Goal: Task Accomplishment & Management: Manage account settings

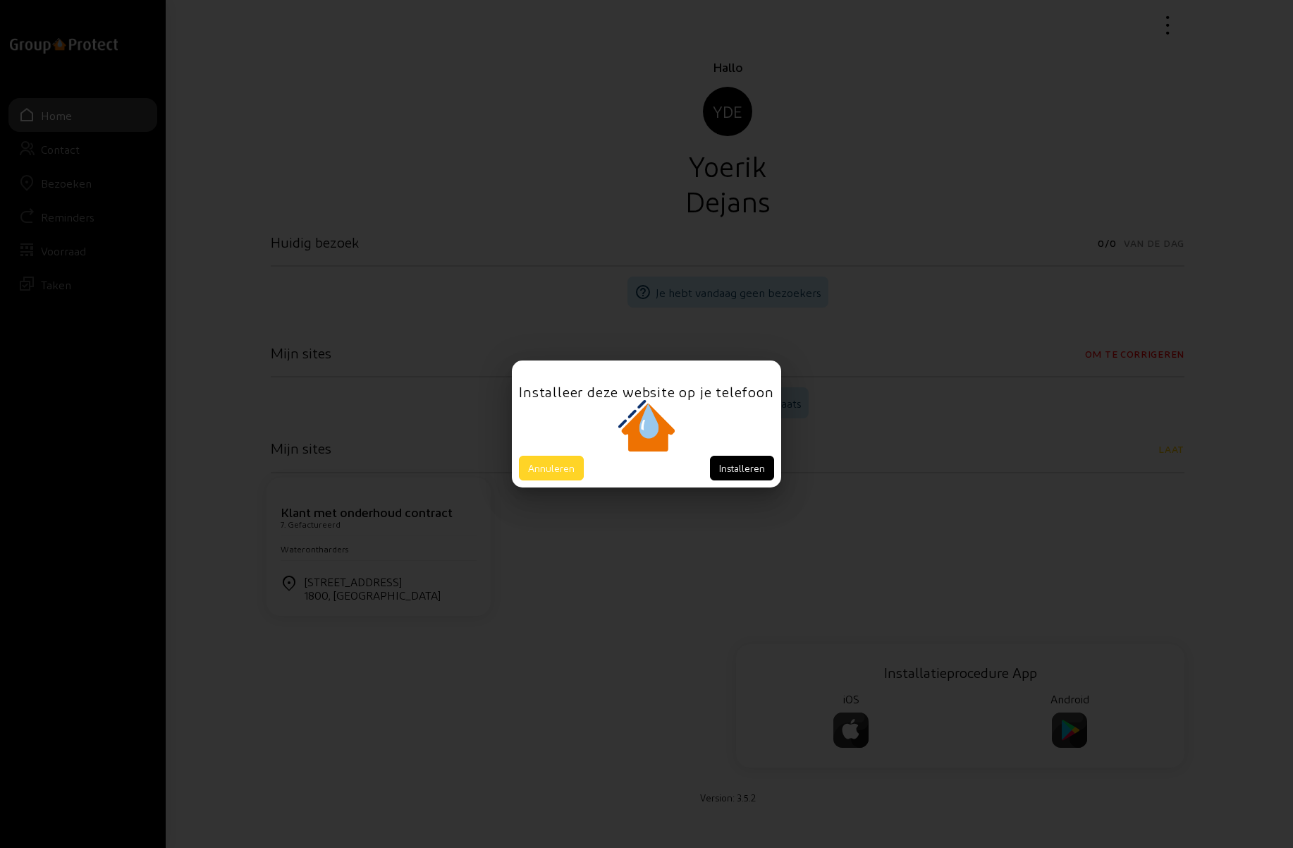
click at [552, 461] on button "Annuleren" at bounding box center [551, 467] width 65 height 25
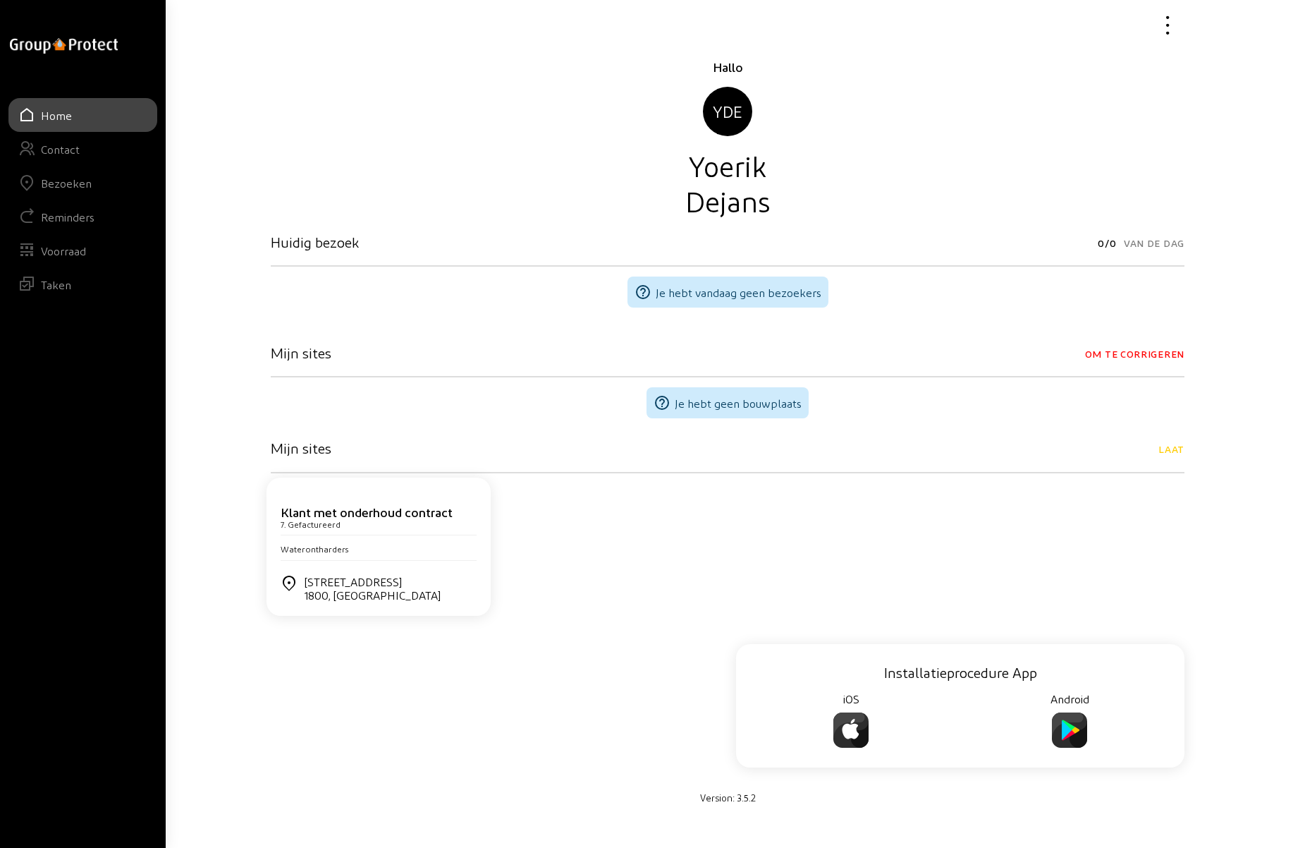
click at [76, 179] on div "Bezoeken" at bounding box center [66, 182] width 51 height 13
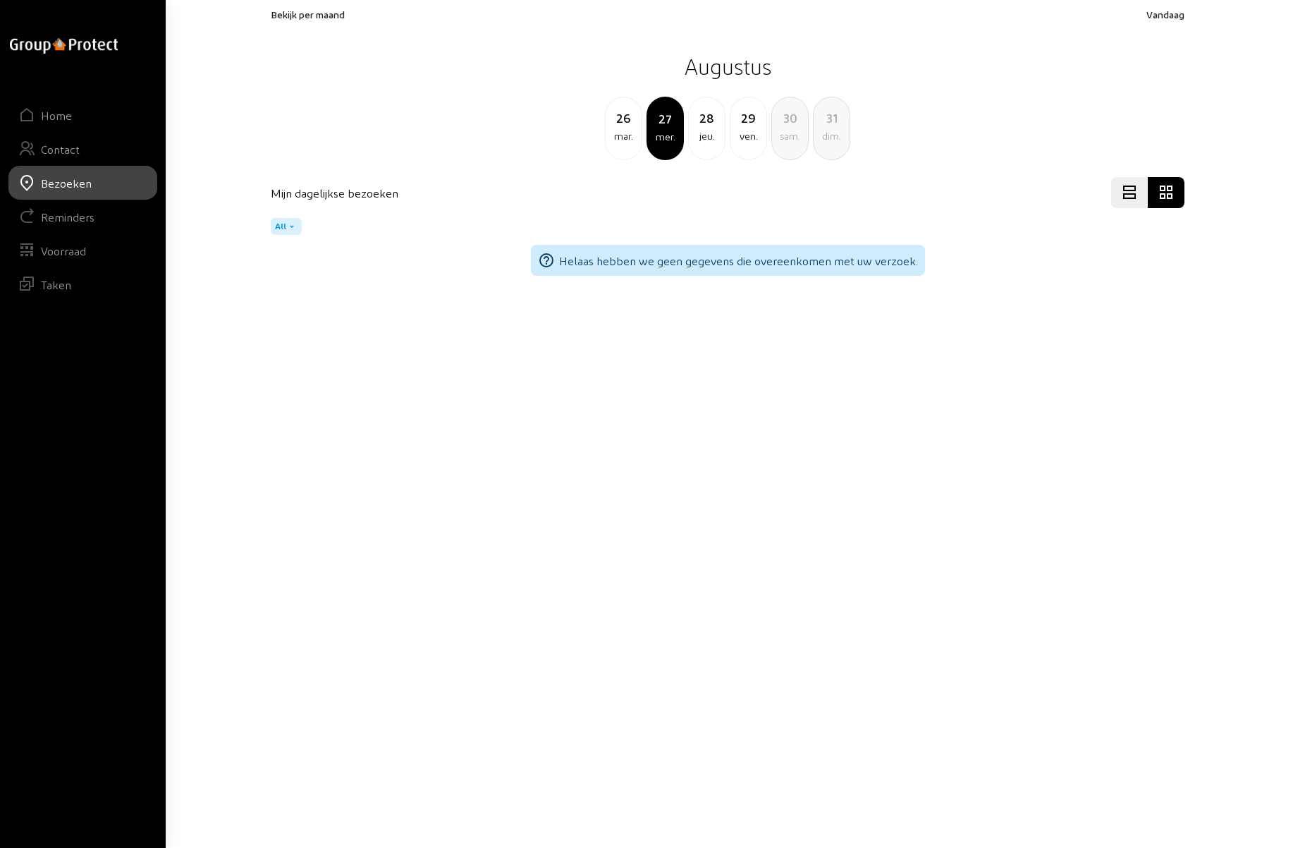
click at [747, 137] on div "ven." at bounding box center [748, 136] width 36 height 17
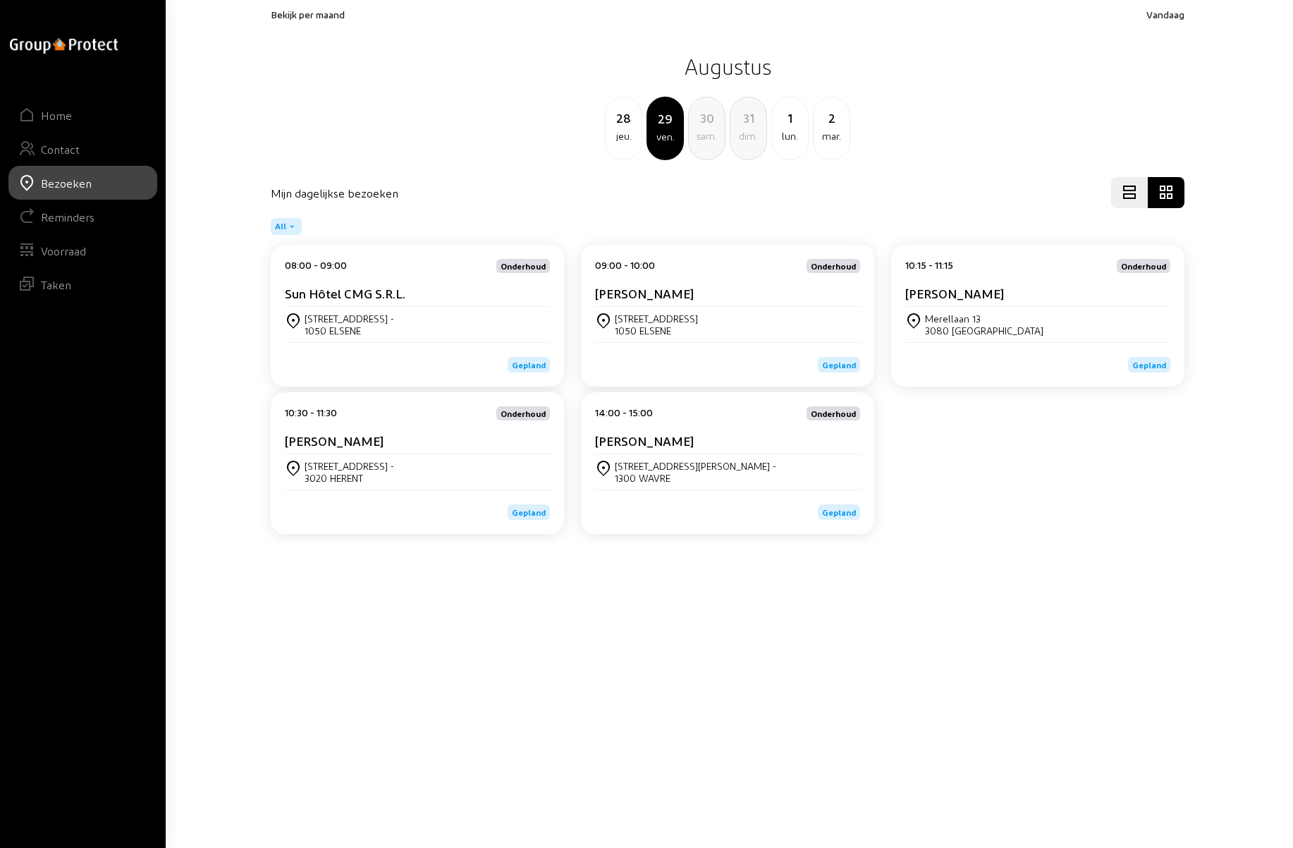
click at [310, 16] on span "Bekijk per maand" at bounding box center [308, 14] width 74 height 12
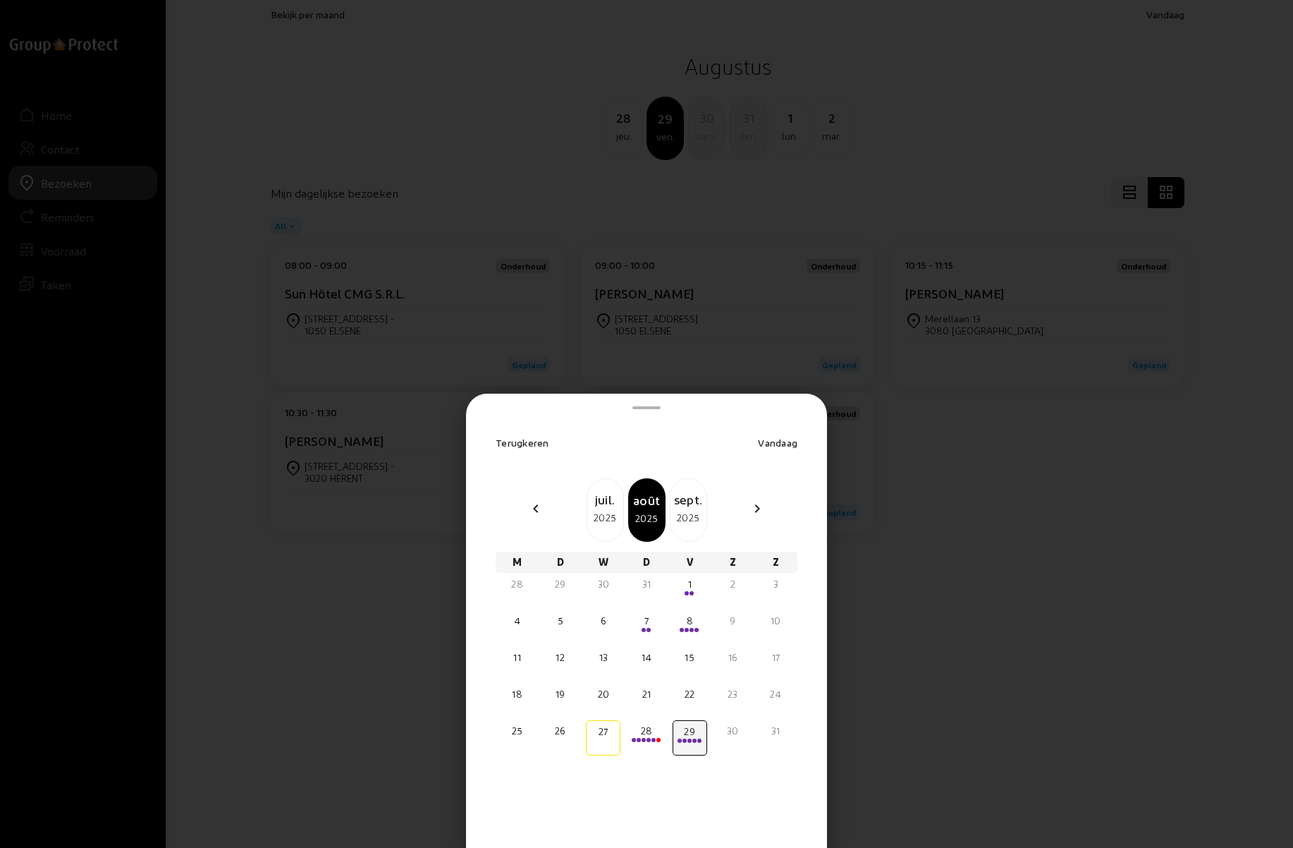
click at [685, 499] on div "sept." at bounding box center [689, 499] width 36 height 20
click at [648, 626] on div "11" at bounding box center [646, 620] width 32 height 14
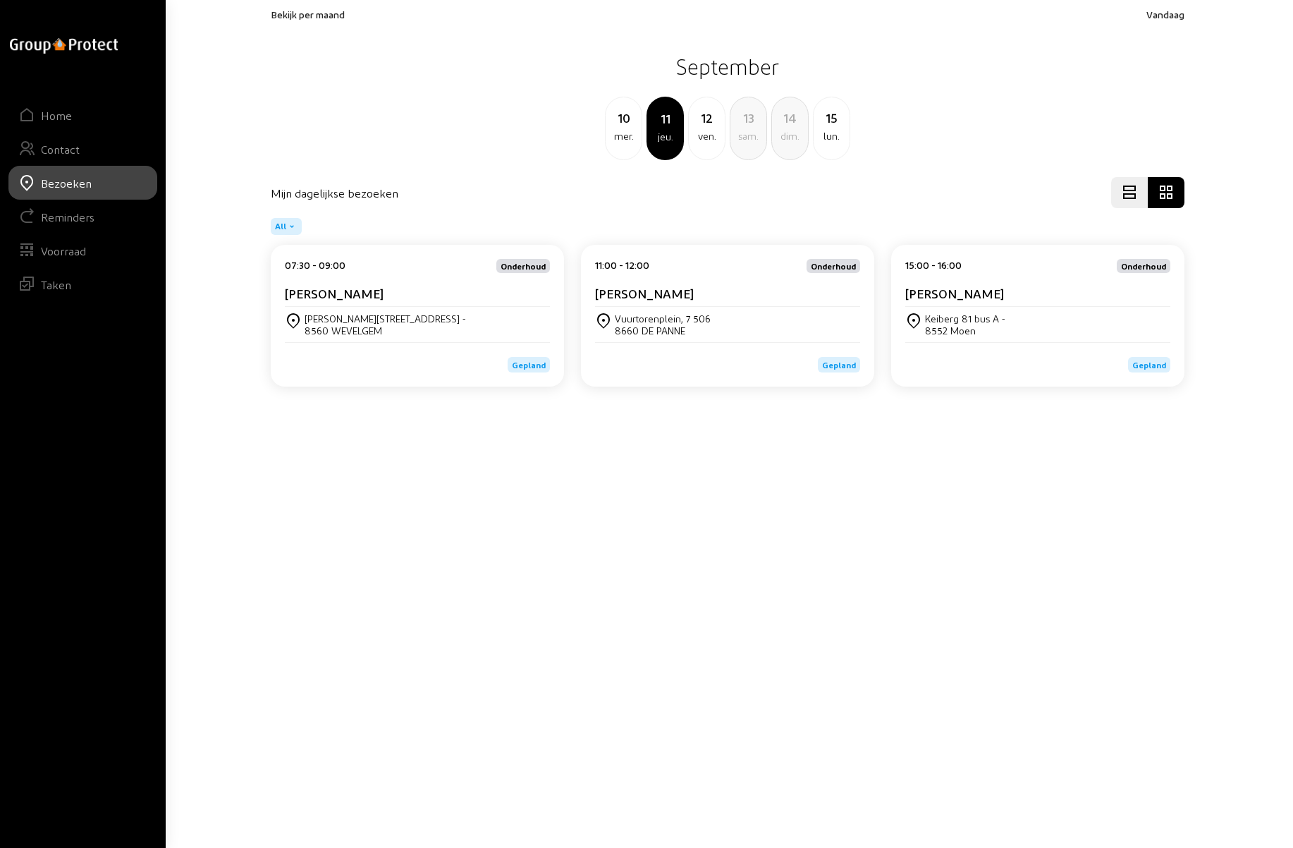
click at [704, 123] on div "12" at bounding box center [707, 118] width 36 height 20
